Goal: Navigation & Orientation: Find specific page/section

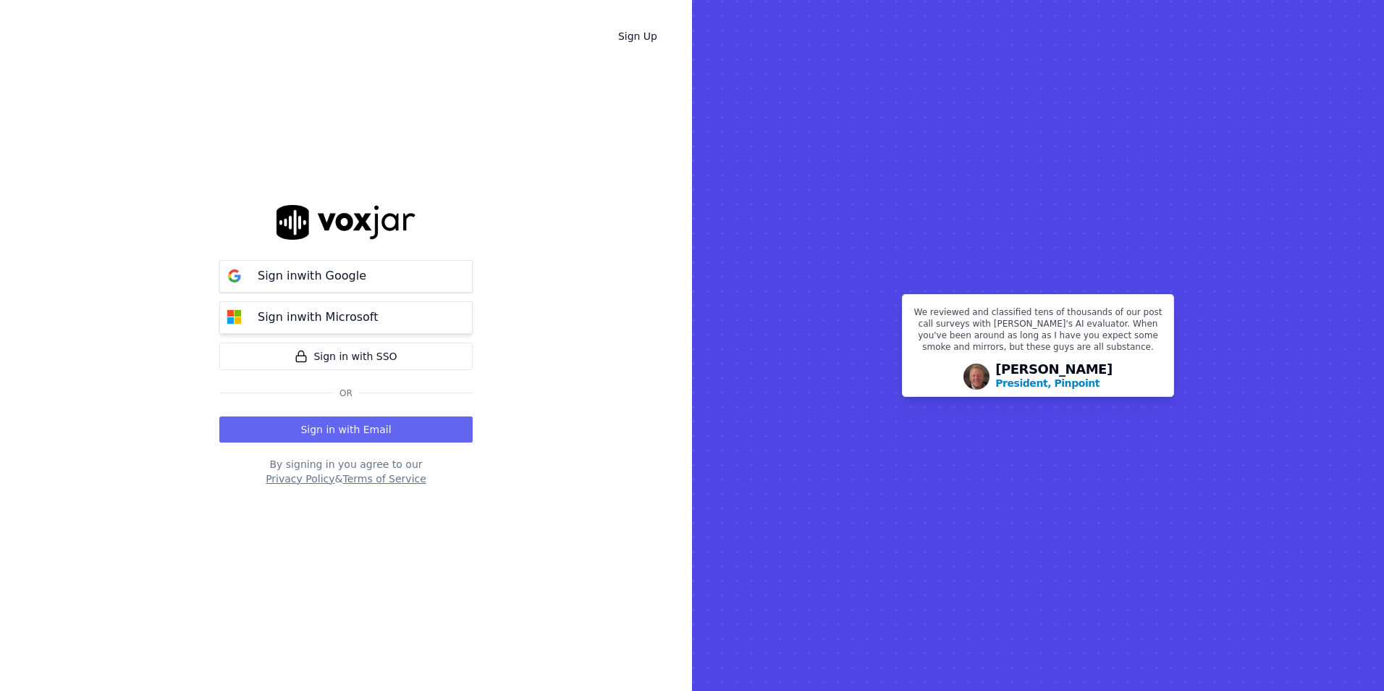
click at [376, 301] on button "Sign in with Microsoft" at bounding box center [345, 317] width 253 height 33
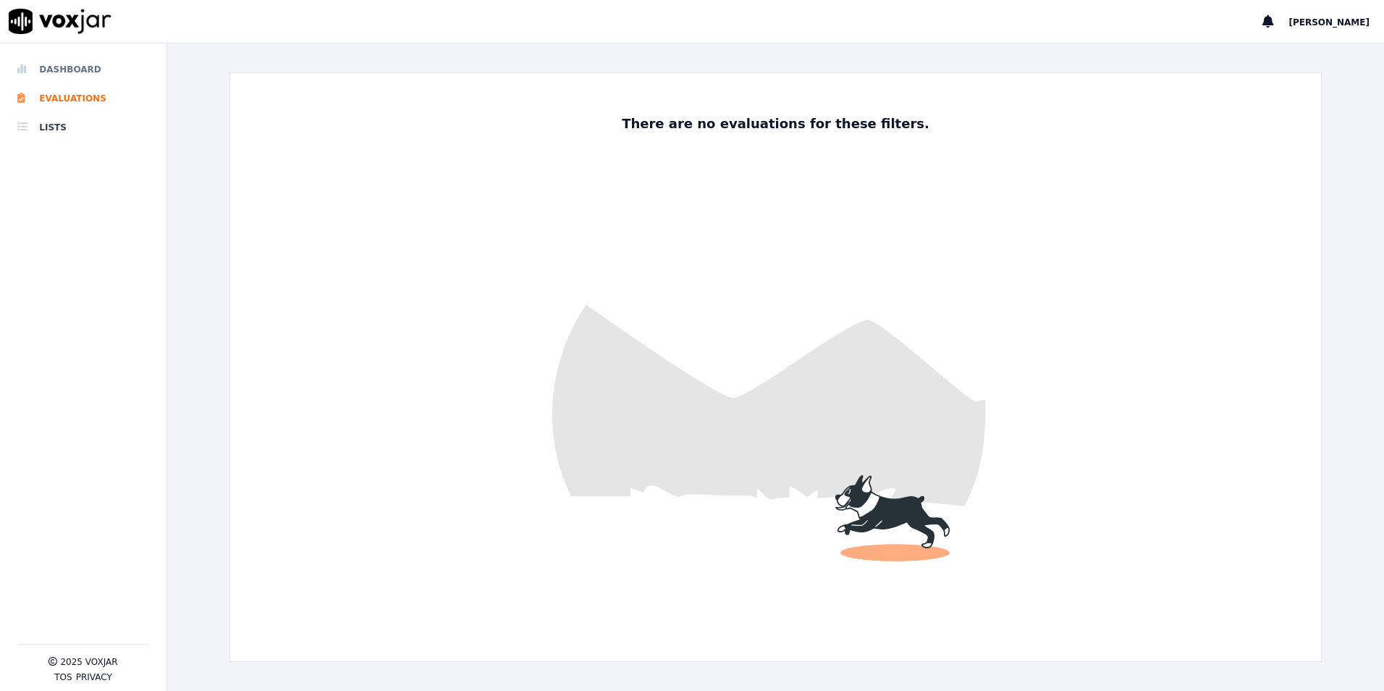
click at [94, 67] on li "Dashboard" at bounding box center [83, 69] width 132 height 29
